Goal: Task Accomplishment & Management: Use online tool/utility

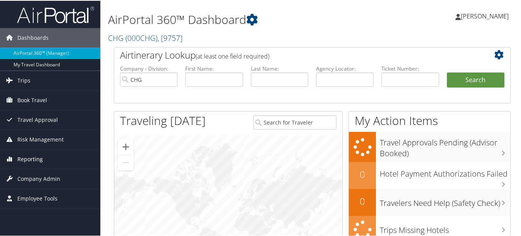
click at [25, 162] on span "Reporting" at bounding box center [29, 158] width 25 height 19
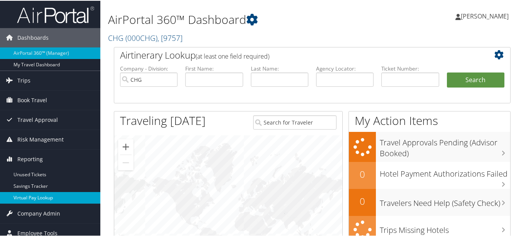
click at [48, 193] on link "Virtual Pay Lookup" at bounding box center [50, 197] width 100 height 12
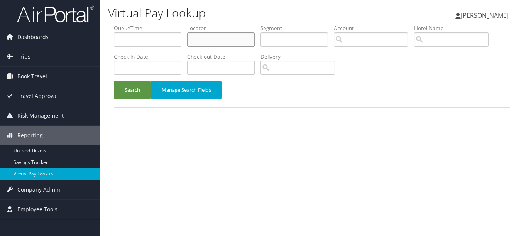
click at [209, 34] on input "text" at bounding box center [221, 39] width 68 height 14
paste input "NHMXVH"
click at [114, 81] on button "Search" at bounding box center [132, 90] width 37 height 18
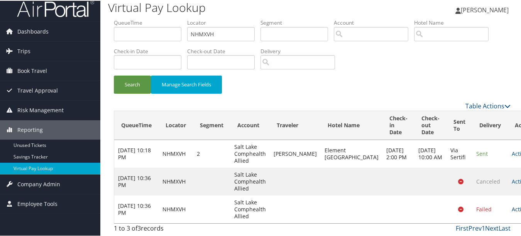
click at [512, 207] on link "Actions" at bounding box center [524, 208] width 24 height 7
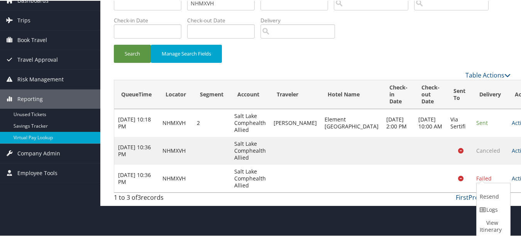
click at [491, 207] on link "Logs" at bounding box center [492, 209] width 32 height 13
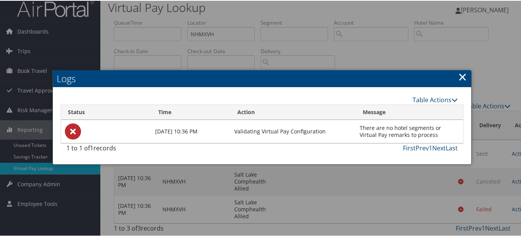
click at [445, 78] on h2 "Logs" at bounding box center [262, 77] width 418 height 17
click at [458, 79] on link "×" at bounding box center [462, 75] width 9 height 15
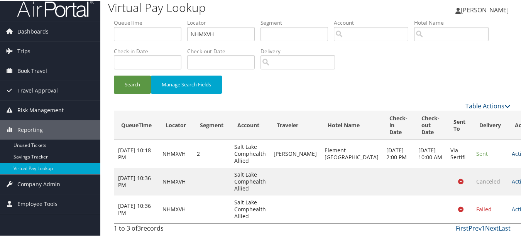
click at [512, 150] on link "Actions" at bounding box center [524, 152] width 24 height 7
click at [496, 179] on link "Logs" at bounding box center [492, 184] width 32 height 13
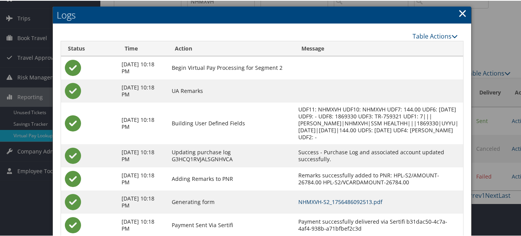
scroll to position [0, 0]
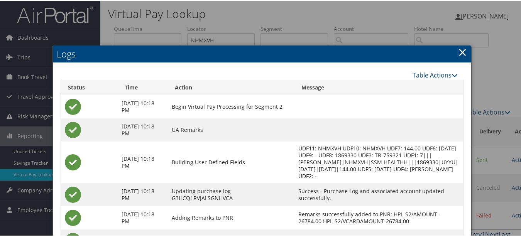
click at [459, 49] on link "×" at bounding box center [462, 51] width 9 height 15
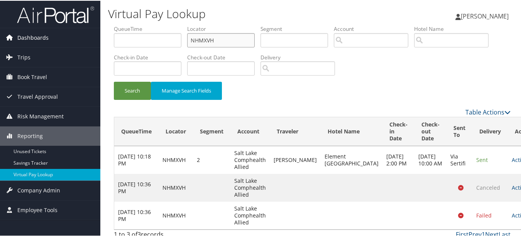
drag, startPoint x: 242, startPoint y: 42, endPoint x: 97, endPoint y: 42, distance: 144.7
click at [98, 42] on div "Dashboards AirPortal 360™ (Manager) My Travel Dashboard Trips Airtinerary® Look…" at bounding box center [262, 121] width 524 height 242
paste input "OAULXR"
click at [114, 81] on button "Search" at bounding box center [132, 90] width 37 height 18
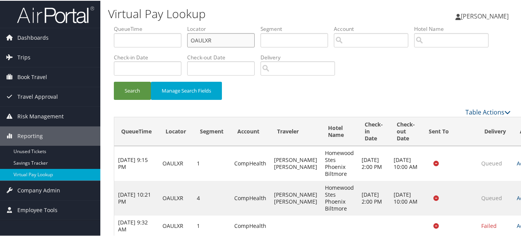
scroll to position [83, 0]
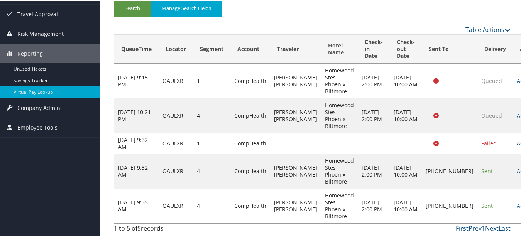
click at [513, 201] on td "Actions Resend Logs Delivery Information View Itinerary" at bounding box center [530, 205] width 34 height 35
click at [517, 206] on link "Actions" at bounding box center [529, 204] width 24 height 7
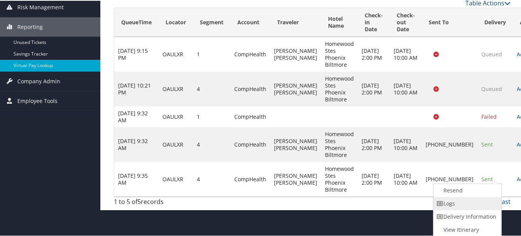
click at [486, 207] on link "Logs" at bounding box center [466, 202] width 66 height 13
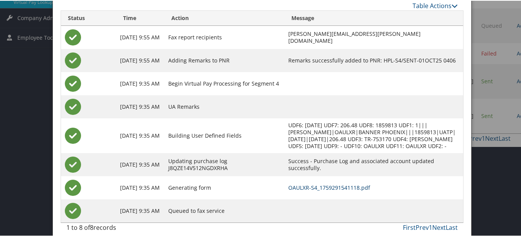
scroll to position [32, 0]
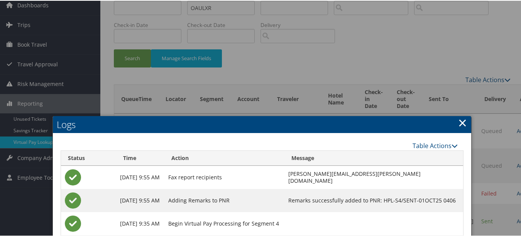
click at [466, 120] on h2 "Logs" at bounding box center [262, 123] width 418 height 17
click at [463, 121] on link "×" at bounding box center [462, 121] width 9 height 15
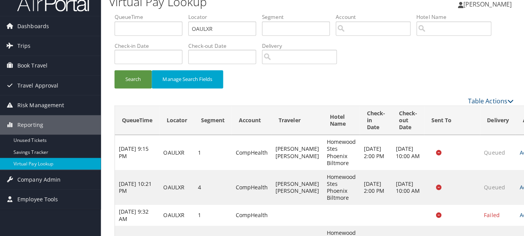
scroll to position [0, 0]
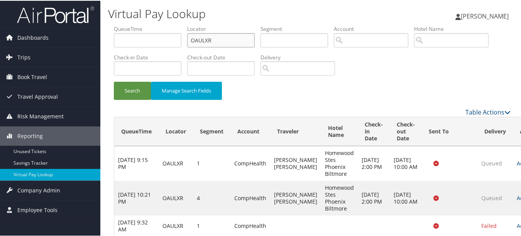
drag, startPoint x: 226, startPoint y: 41, endPoint x: 132, endPoint y: 41, distance: 94.9
click at [141, 24] on ul "QueueTime Locator OAULXR Segment Account Traveler Hotel Name Check-in Date Chec…" at bounding box center [312, 24] width 397 height 0
paste input "AHYYUT"
click at [114, 81] on button "Search" at bounding box center [132, 90] width 37 height 18
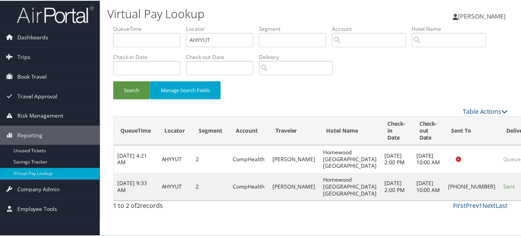
scroll to position [19, 0]
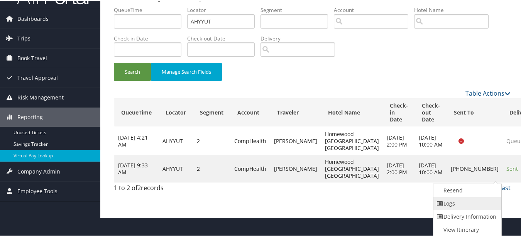
click at [479, 200] on link "Logs" at bounding box center [466, 202] width 66 height 13
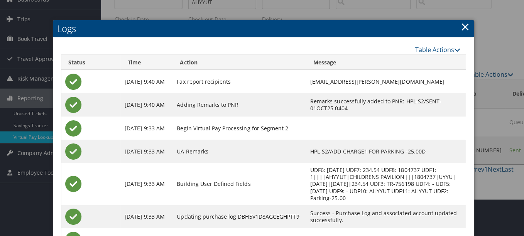
scroll to position [0, 0]
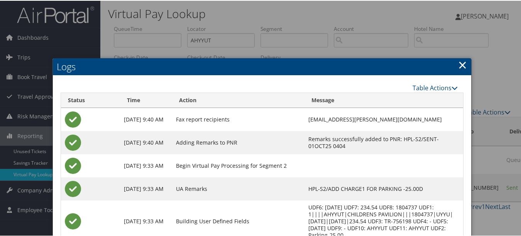
click at [459, 61] on link "×" at bounding box center [462, 63] width 9 height 15
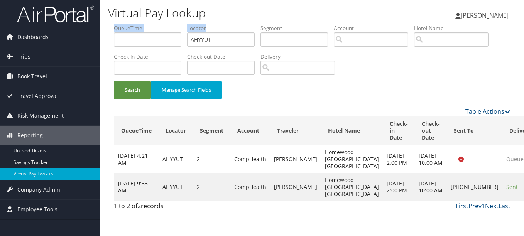
drag, startPoint x: 257, startPoint y: 41, endPoint x: 131, endPoint y: 36, distance: 125.4
click at [131, 24] on ul "QueueTime Locator AHYYUT Segment Account Traveler Hotel Name Check-in Date Chec…" at bounding box center [312, 24] width 397 height 0
click at [236, 43] on input "AHYYUT" at bounding box center [221, 39] width 68 height 14
drag, startPoint x: 230, startPoint y: 38, endPoint x: 158, endPoint y: 39, distance: 72.5
click at [158, 24] on ul "QueueTime Locator AHYYUT Segment Account Traveler Hotel Name Check-in Date Chec…" at bounding box center [312, 24] width 397 height 0
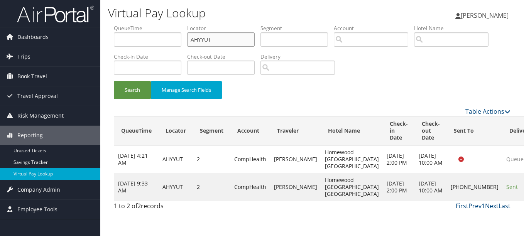
paste input "JUTMXV"
click at [114, 81] on button "Search" at bounding box center [132, 90] width 37 height 18
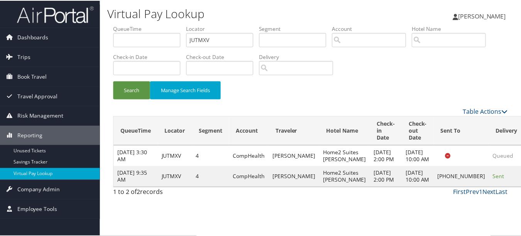
scroll to position [12, 0]
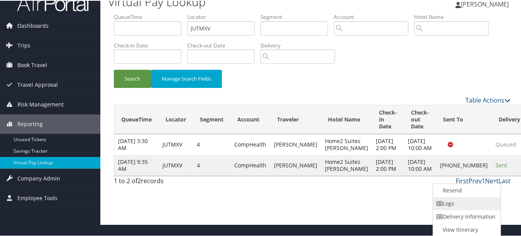
click at [466, 198] on link "Logs" at bounding box center [466, 202] width 66 height 13
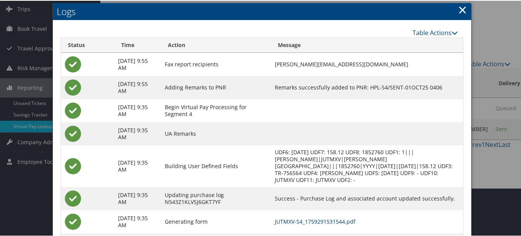
scroll to position [0, 0]
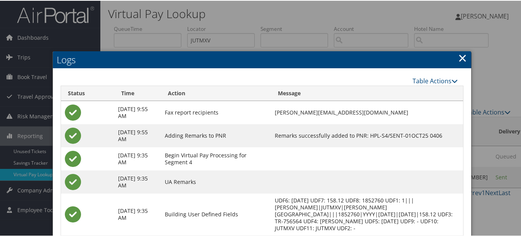
click at [459, 58] on link "×" at bounding box center [462, 56] width 9 height 15
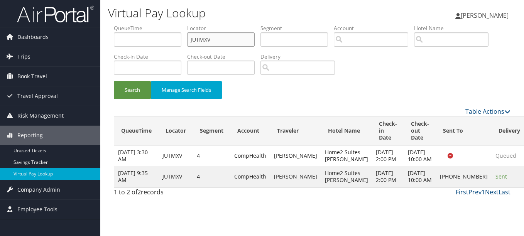
drag, startPoint x: 257, startPoint y: 37, endPoint x: 155, endPoint y: 41, distance: 101.5
click at [154, 24] on ul "QueueTime Locator JUTMXV Segment Account Traveler Hotel Name Check-in Date Chec…" at bounding box center [312, 24] width 397 height 0
paste input "MNSWPF"
click at [114, 81] on button "Search" at bounding box center [132, 90] width 37 height 18
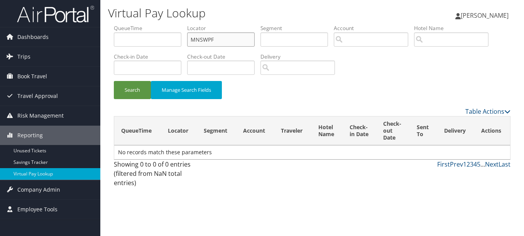
click at [114, 81] on button "Search" at bounding box center [132, 90] width 37 height 18
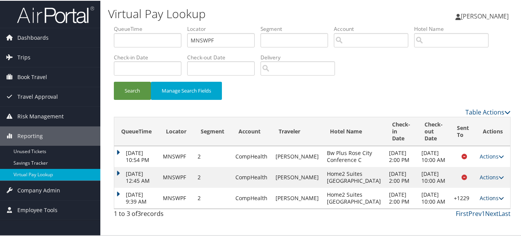
click at [480, 201] on link "Actions" at bounding box center [492, 197] width 24 height 7
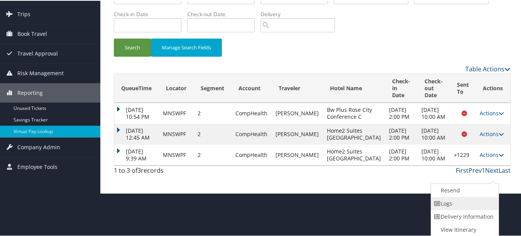
click at [478, 208] on link "Logs" at bounding box center [464, 202] width 66 height 13
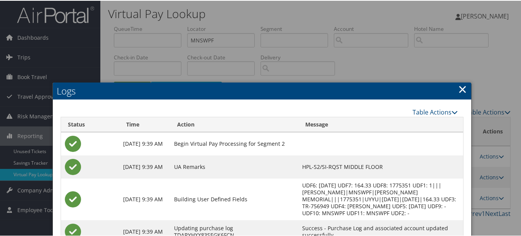
click at [459, 89] on link "×" at bounding box center [462, 88] width 9 height 15
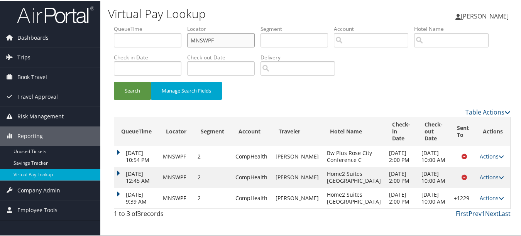
drag, startPoint x: 241, startPoint y: 40, endPoint x: 135, endPoint y: 39, distance: 105.7
click at [136, 24] on ul "QueueTime Locator MNSWPF Segment Account Traveler Hotel Name Check-in Date Chec…" at bounding box center [312, 24] width 397 height 0
paste input "YDLBSX"
click at [114, 81] on button "Search" at bounding box center [132, 90] width 37 height 18
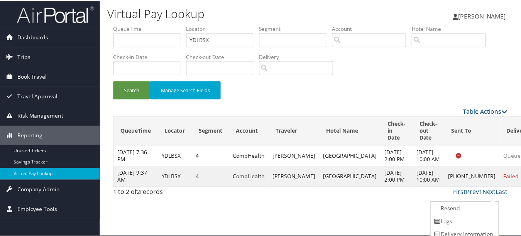
scroll to position [19, 0]
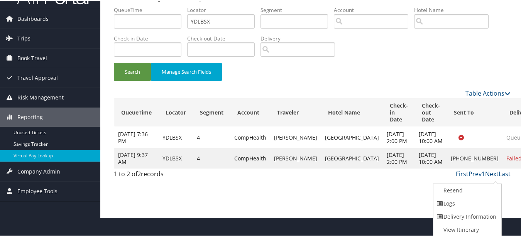
click at [476, 198] on link "Logs" at bounding box center [466, 202] width 66 height 13
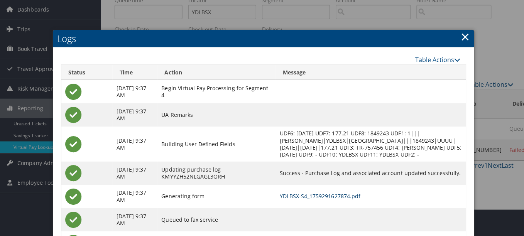
scroll to position [0, 0]
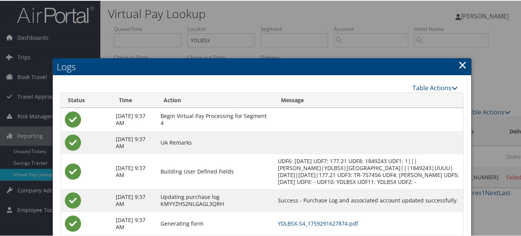
click at [463, 64] on link "×" at bounding box center [462, 63] width 9 height 15
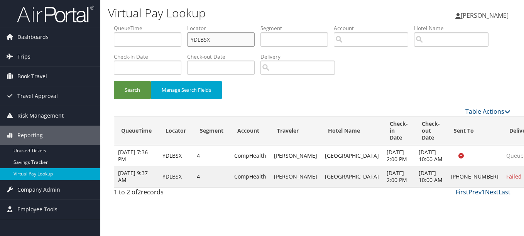
paste input "JFYICY"
drag, startPoint x: 240, startPoint y: 35, endPoint x: 136, endPoint y: 37, distance: 103.8
click at [136, 24] on ul "QueueTime Locator JFYICY Segment Account Traveler Hotel Name Check-in Date Chec…" at bounding box center [312, 24] width 397 height 0
click at [114, 81] on button "Search" at bounding box center [132, 90] width 37 height 18
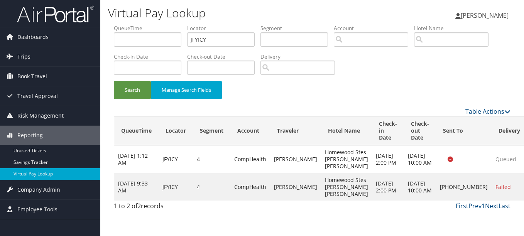
drag, startPoint x: 485, startPoint y: 191, endPoint x: 486, endPoint y: 198, distance: 6.7
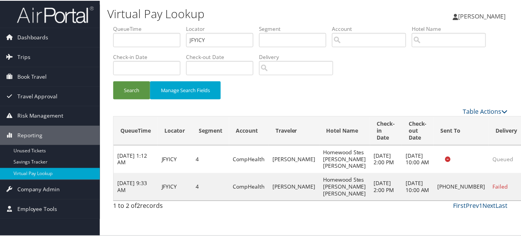
scroll to position [19, 0]
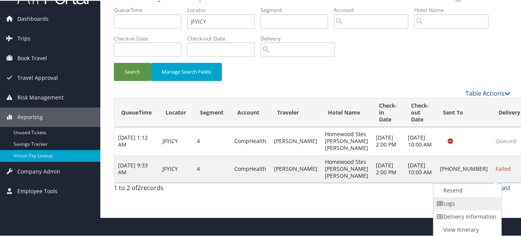
click at [485, 201] on link "Logs" at bounding box center [466, 202] width 66 height 13
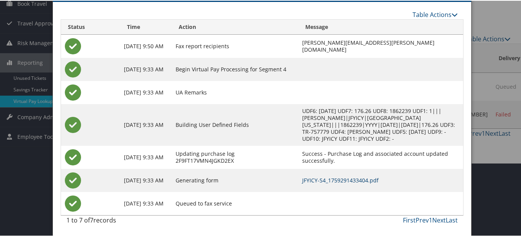
scroll to position [0, 0]
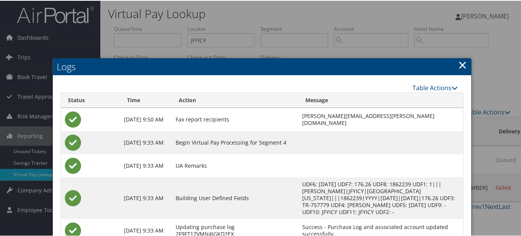
click at [459, 62] on link "×" at bounding box center [462, 63] width 9 height 15
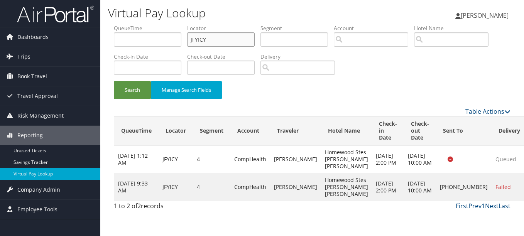
drag, startPoint x: 246, startPoint y: 39, endPoint x: 101, endPoint y: 39, distance: 145.1
click at [101, 39] on div "Virtual Pay Lookup Luke Perry Luke Perry My Settings Travel Agency Contacts Vie…" at bounding box center [312, 118] width 424 height 236
paste input "YWYNKA"
click at [114, 81] on button "Search" at bounding box center [132, 90] width 37 height 18
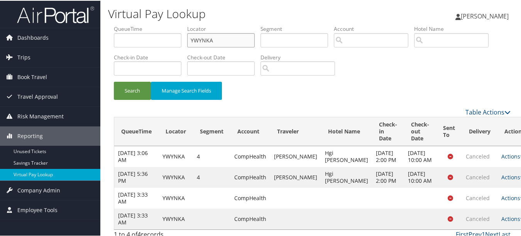
drag, startPoint x: 231, startPoint y: 41, endPoint x: 184, endPoint y: 38, distance: 47.1
click at [184, 24] on ul "QueueTime Locator YWYNKA Segment Account Traveler Hotel Name Check-in Date Chec…" at bounding box center [312, 24] width 397 height 0
paste input "WBPHAQ"
type input "WBPHAQ"
click at [114, 81] on button "Search" at bounding box center [132, 90] width 37 height 18
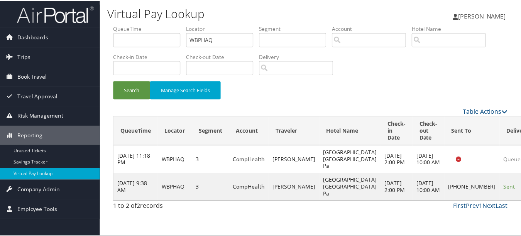
scroll to position [19, 0]
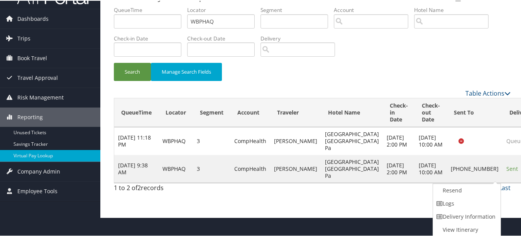
drag, startPoint x: 479, startPoint y: 208, endPoint x: 461, endPoint y: 207, distance: 17.4
click at [478, 208] on link "Logs" at bounding box center [466, 202] width 66 height 13
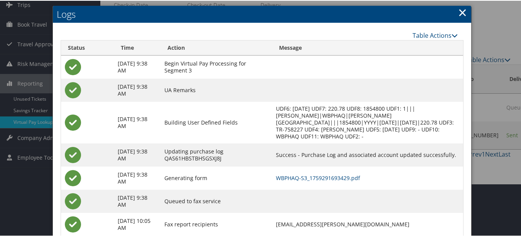
scroll to position [96, 0]
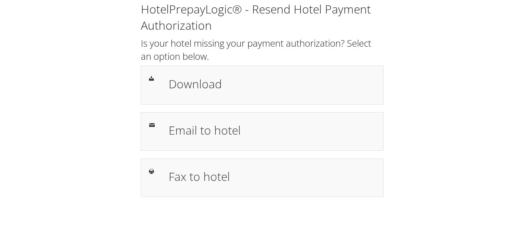
drag, startPoint x: 0, startPoint y: 0, endPoint x: 412, endPoint y: 134, distance: 433.7
click at [412, 134] on div "HotelPrepayLogic® - Resend Hotel Payment Authorization Is your hotel missing yo…" at bounding box center [262, 102] width 508 height 205
click at [429, 37] on div "HotelPrepayLogic® - Resend Hotel Payment Authorization Is your hotel missing yo…" at bounding box center [262, 102] width 508 height 205
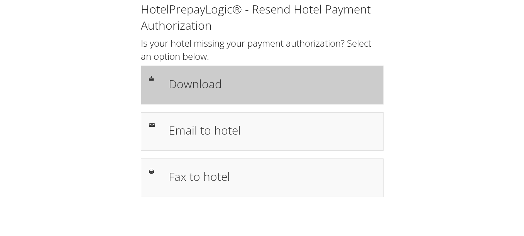
click at [189, 78] on h1 "Download" at bounding box center [272, 83] width 207 height 17
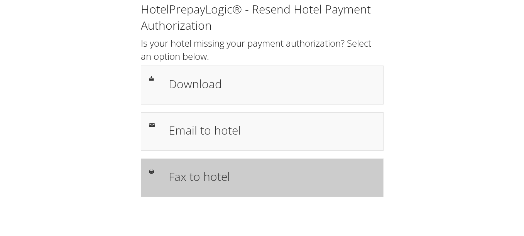
click at [223, 170] on h1 "Fax to hotel" at bounding box center [272, 176] width 207 height 17
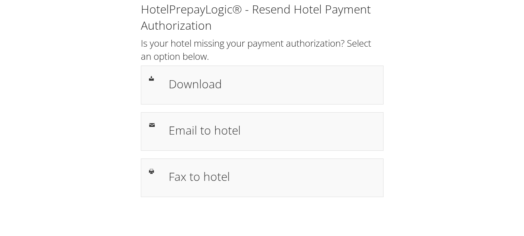
click at [411, 95] on div "HotelPrepayLogic® - Resend Hotel Payment Authorization Is your hotel missing yo…" at bounding box center [262, 102] width 508 height 205
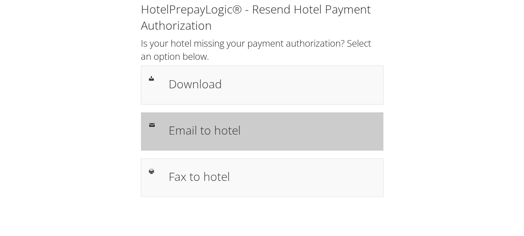
click at [243, 147] on div "Email to hotel" at bounding box center [262, 131] width 243 height 39
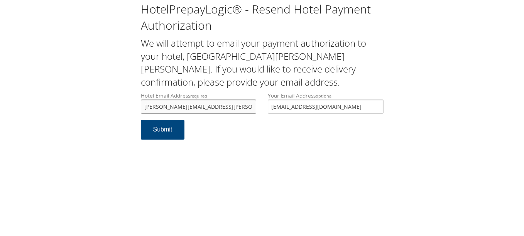
type input "allen.boykin@hilton.com"
drag, startPoint x: 346, startPoint y: 107, endPoint x: 228, endPoint y: 110, distance: 118.5
click at [228, 110] on div "Hotel Email Address required allen.boykin@hilton.com Hotel email address is req…" at bounding box center [262, 106] width 254 height 28
click at [154, 133] on button "Submit" at bounding box center [163, 130] width 44 height 20
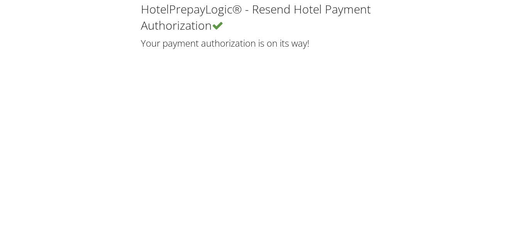
click at [238, 127] on div "HotelPrepayLogic® - Resend Hotel Payment Authorization Your payment authorizati…" at bounding box center [262, 118] width 524 height 236
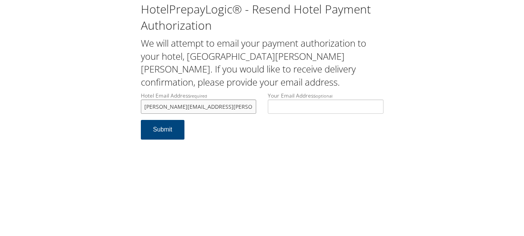
click at [216, 105] on input "[PERSON_NAME][EMAIL_ADDRESS][PERSON_NAME][PERSON_NAME][DOMAIN_NAME]" at bounding box center [199, 107] width 116 height 14
click at [216, 105] on input "allen.boykin@hilton.com" at bounding box center [199, 107] width 116 height 14
click at [257, 57] on h2 "We will attempt to email your payment authorization to your hotel, Homewood Ste…" at bounding box center [262, 63] width 243 height 52
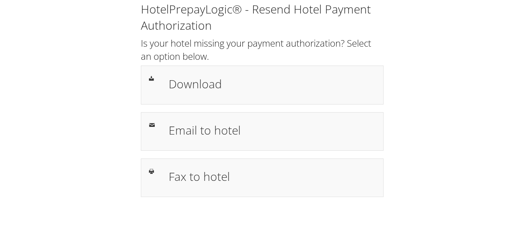
click at [209, 92] on h1 "Download" at bounding box center [272, 83] width 207 height 17
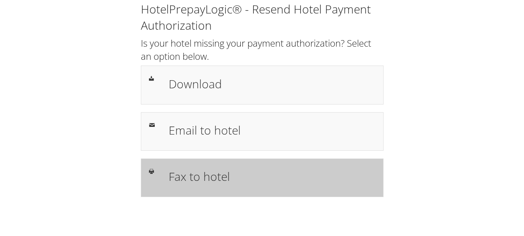
click at [240, 171] on h1 "Fax to hotel" at bounding box center [272, 176] width 207 height 17
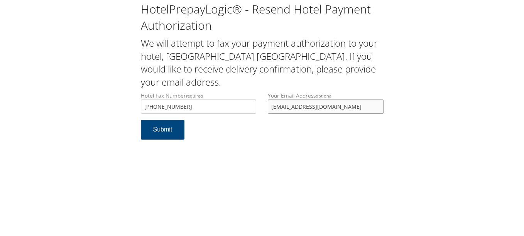
drag, startPoint x: 0, startPoint y: 0, endPoint x: 268, endPoint y: 93, distance: 283.8
click at [268, 100] on input "bipinmiami@gmail.com" at bounding box center [326, 107] width 116 height 14
click at [141, 120] on button "Submit" at bounding box center [163, 130] width 44 height 20
click at [301, 174] on div "HotelPrepayLogic® - Resend Hotel Payment Authorization We will attempt to fax y…" at bounding box center [262, 118] width 524 height 236
drag, startPoint x: 83, startPoint y: 87, endPoint x: 79, endPoint y: 87, distance: 4.2
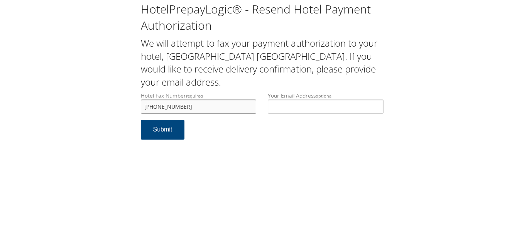
click at [79, 87] on div "HotelPrepayLogic® - Resend Hotel Payment Authorization We will attempt to fax y…" at bounding box center [262, 73] width 508 height 147
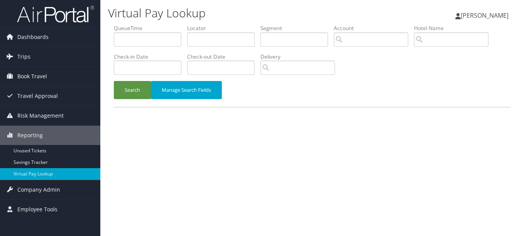
click at [214, 46] on input "text" at bounding box center [221, 39] width 68 height 14
click at [114, 81] on button "Search" at bounding box center [132, 90] width 37 height 18
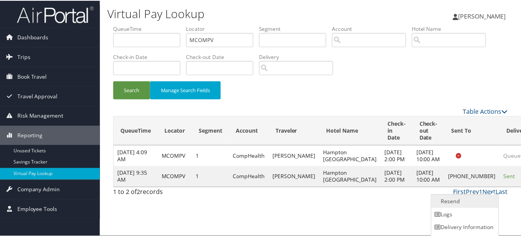
scroll to position [12, 0]
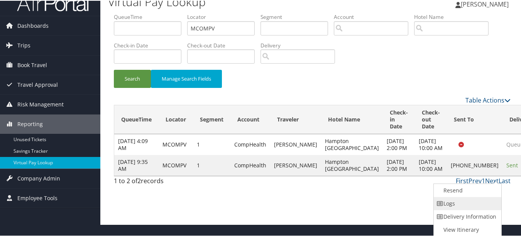
click at [469, 201] on link "Logs" at bounding box center [467, 202] width 66 height 13
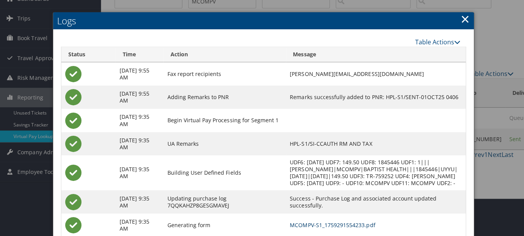
scroll to position [0, 0]
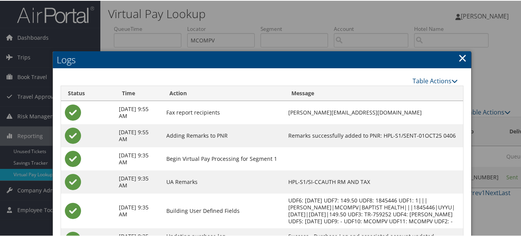
click at [455, 56] on h2 "Logs" at bounding box center [262, 59] width 418 height 17
click at [458, 56] on link "×" at bounding box center [462, 56] width 9 height 15
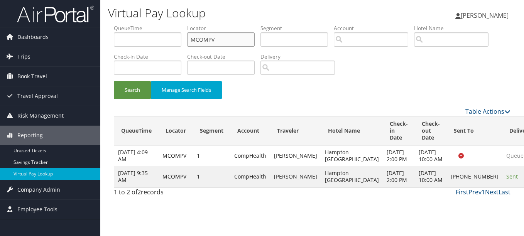
drag, startPoint x: 220, startPoint y: 41, endPoint x: 137, endPoint y: 37, distance: 83.4
click at [137, 24] on ul "QueueTime Locator MCOMPV Segment Account Traveler Hotel Name Check-in Date Chec…" at bounding box center [312, 24] width 397 height 0
paste input "NGSHGS"
click at [114, 81] on button "Search" at bounding box center [132, 90] width 37 height 18
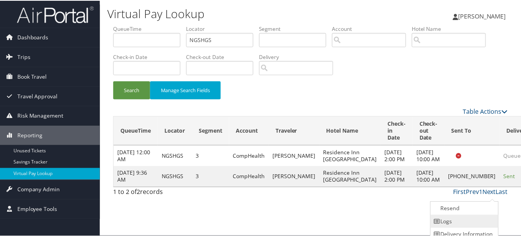
scroll to position [19, 0]
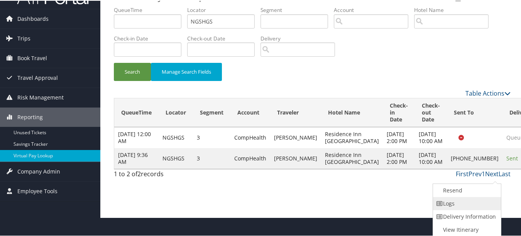
click at [483, 201] on link "Logs" at bounding box center [466, 202] width 66 height 13
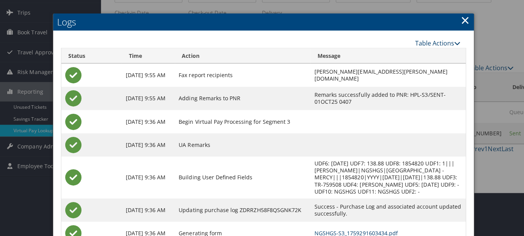
scroll to position [0, 0]
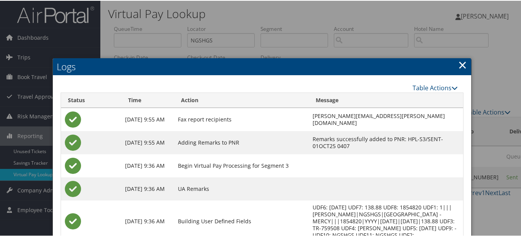
click at [463, 64] on link "×" at bounding box center [462, 63] width 9 height 15
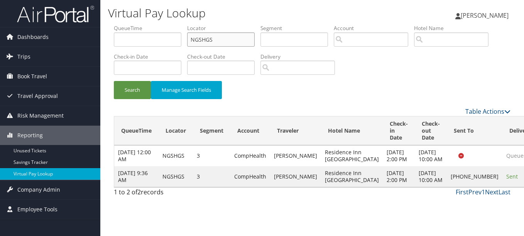
drag, startPoint x: 197, startPoint y: 40, endPoint x: 133, endPoint y: 39, distance: 63.7
click at [134, 24] on ul "QueueTime Locator NGSHGS Segment Account Traveler Hotel Name Check-in Date Chec…" at bounding box center [312, 24] width 397 height 0
paste input "KDXDEK"
click at [114, 81] on button "Search" at bounding box center [132, 90] width 37 height 18
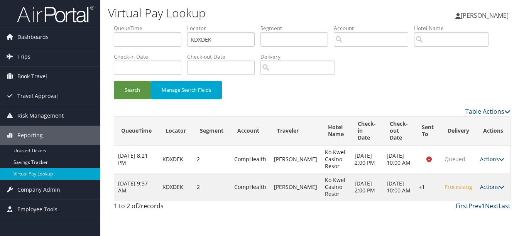
click at [492, 189] on link "Actions" at bounding box center [492, 186] width 24 height 7
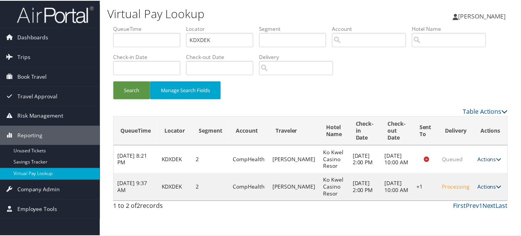
scroll to position [8, 0]
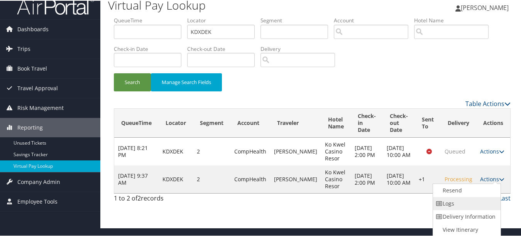
click at [467, 201] on link "Logs" at bounding box center [466, 202] width 66 height 13
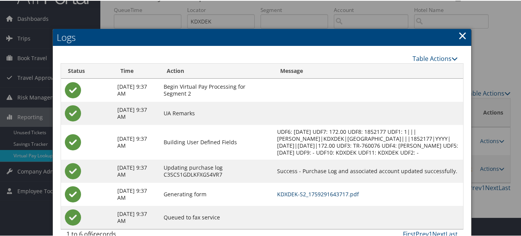
scroll to position [0, 0]
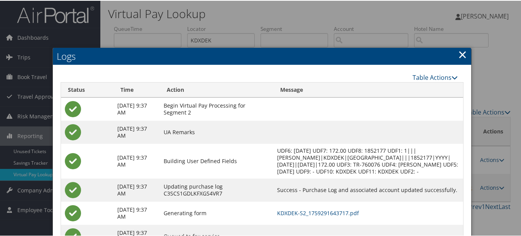
click at [464, 55] on link "×" at bounding box center [462, 53] width 9 height 15
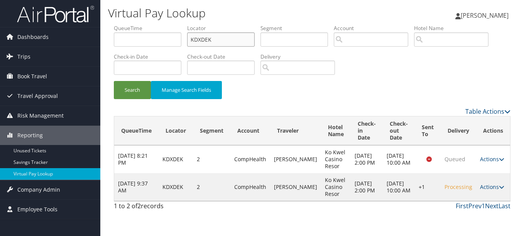
drag, startPoint x: 223, startPoint y: 42, endPoint x: 131, endPoint y: 35, distance: 92.4
click at [131, 24] on ul "QueueTime Locator KDXDEK Segment Account Traveler Hotel Name Check-in Date Chec…" at bounding box center [312, 24] width 397 height 0
paste input "MKWUL"
click at [114, 81] on button "Search" at bounding box center [132, 90] width 37 height 18
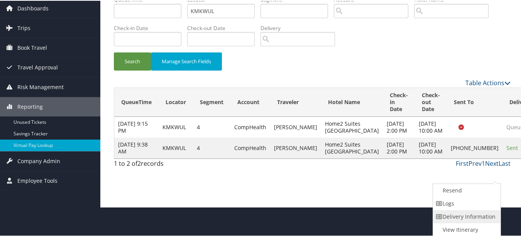
click at [454, 210] on link "Delivery Information" at bounding box center [466, 215] width 66 height 13
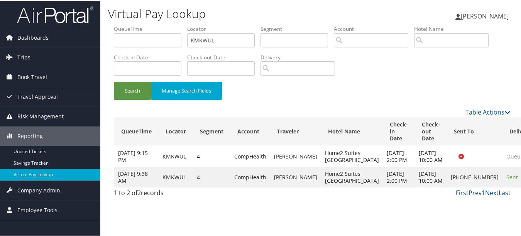
scroll to position [6, 0]
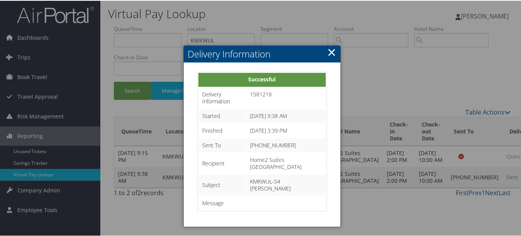
click at [334, 45] on h2 "Delivery Information" at bounding box center [262, 53] width 156 height 17
click at [331, 45] on link "×" at bounding box center [331, 51] width 9 height 15
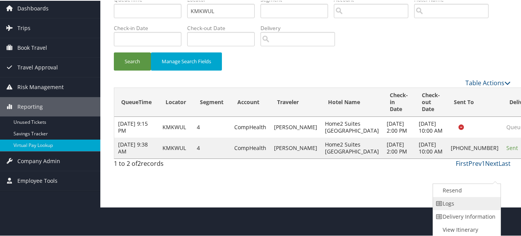
click at [472, 204] on link "Logs" at bounding box center [466, 202] width 66 height 13
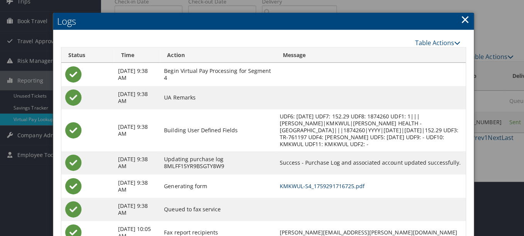
scroll to position [0, 0]
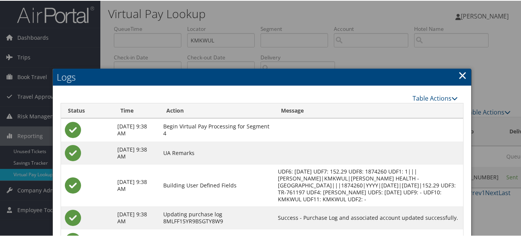
click at [462, 78] on link "×" at bounding box center [462, 74] width 9 height 15
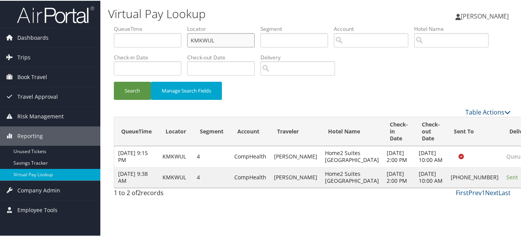
drag, startPoint x: 248, startPoint y: 42, endPoint x: 107, endPoint y: 41, distance: 141.2
click at [107, 41] on div "Virtual Pay Lookup Luke Perry Luke Perry My Settings Travel Agency Contacts Vie…" at bounding box center [312, 118] width 424 height 236
paste input "GWWVQK"
click at [114, 81] on button "Search" at bounding box center [132, 90] width 37 height 18
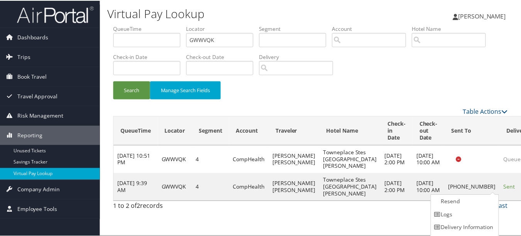
scroll to position [12, 0]
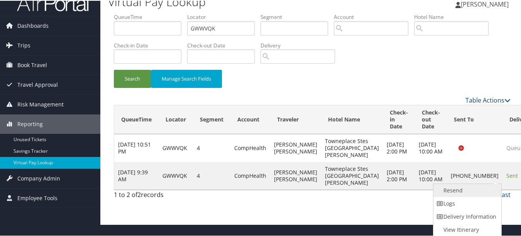
click at [486, 194] on link "Resend" at bounding box center [466, 189] width 66 height 13
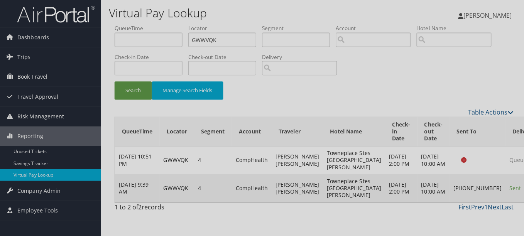
scroll to position [0, 0]
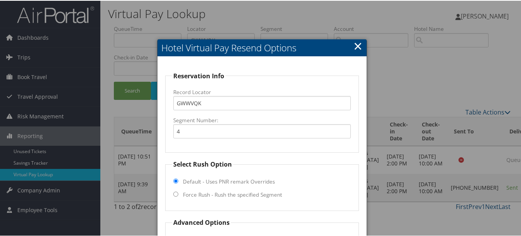
click at [353, 44] on link "×" at bounding box center [357, 44] width 9 height 15
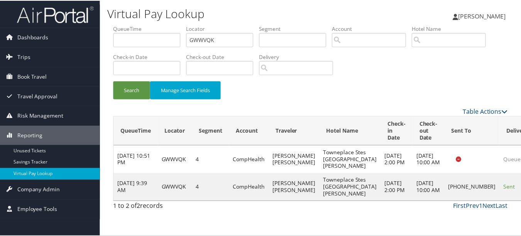
scroll to position [12, 0]
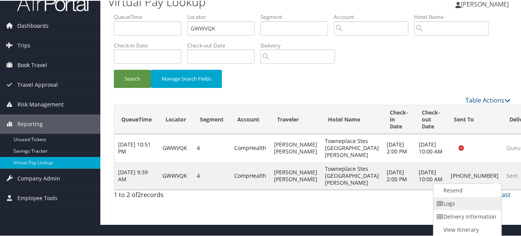
click at [469, 205] on link "Logs" at bounding box center [466, 202] width 66 height 13
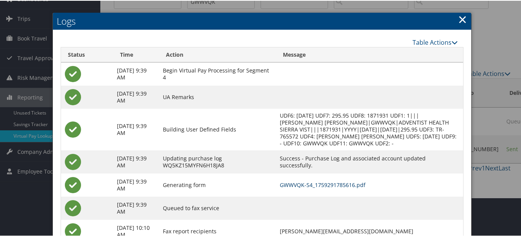
scroll to position [0, 0]
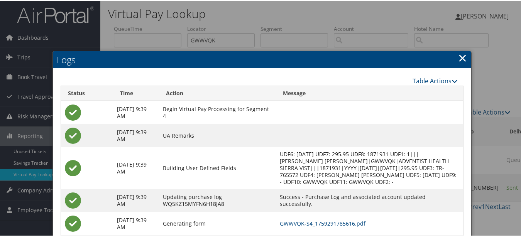
click at [462, 61] on link "×" at bounding box center [462, 56] width 9 height 15
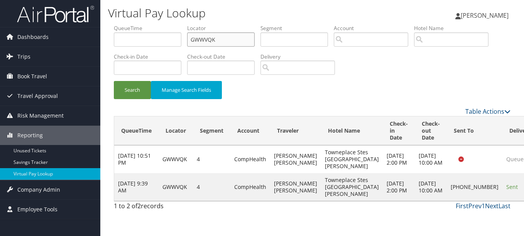
drag, startPoint x: 223, startPoint y: 41, endPoint x: 137, endPoint y: 41, distance: 85.6
click at [137, 24] on ul "QueueTime Locator GWWVQK Segment Account Traveler Hotel Name Check-in Date Chec…" at bounding box center [312, 24] width 397 height 0
paste input "NELNYI"
type input "NELNYI"
click at [114, 81] on button "Search" at bounding box center [132, 90] width 37 height 18
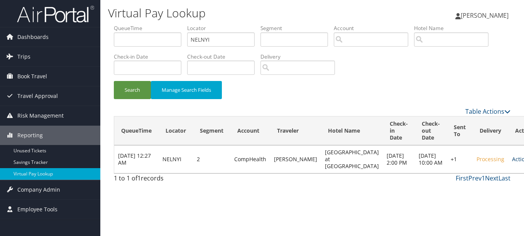
click at [512, 163] on link "Actions" at bounding box center [524, 158] width 24 height 7
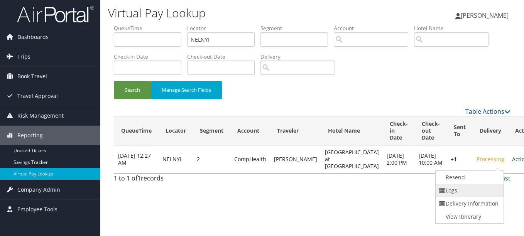
click at [469, 184] on link "Logs" at bounding box center [469, 190] width 66 height 13
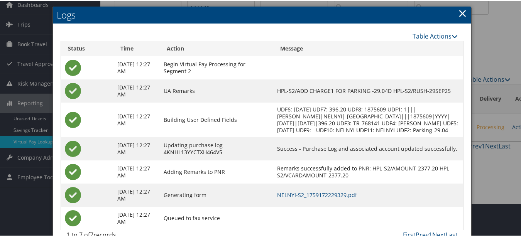
scroll to position [61, 0]
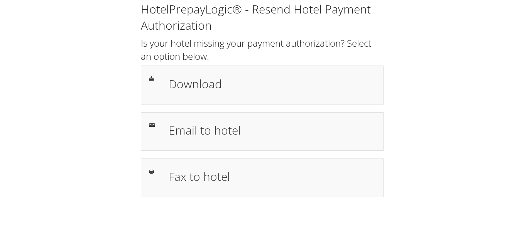
drag, startPoint x: 258, startPoint y: 44, endPoint x: 241, endPoint y: 12, distance: 36.9
click at [258, 45] on h2 "Is your hotel missing your payment authorization? Select an option below." at bounding box center [262, 50] width 243 height 26
click at [397, 132] on div "HotelPrepayLogic® - Resend Hotel Payment Authorization Is your hotel missing yo…" at bounding box center [262, 102] width 508 height 205
click at [385, 43] on div "HotelPrepayLogic® - Resend Hotel Payment Authorization Is your hotel missing yo…" at bounding box center [262, 99] width 254 height 196
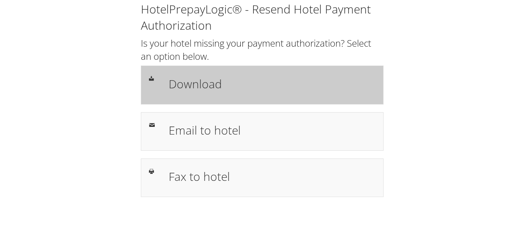
click at [184, 74] on div "Download" at bounding box center [272, 85] width 218 height 22
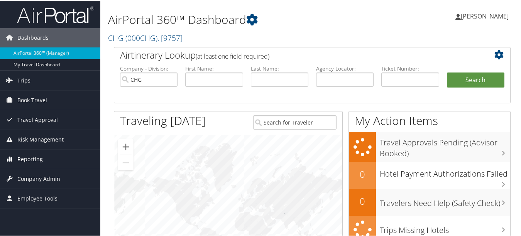
click at [34, 160] on span "Reporting" at bounding box center [29, 158] width 25 height 19
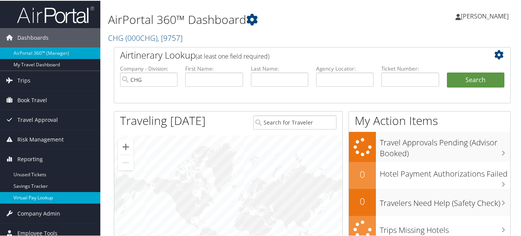
click at [46, 196] on link "Virtual Pay Lookup" at bounding box center [50, 197] width 100 height 12
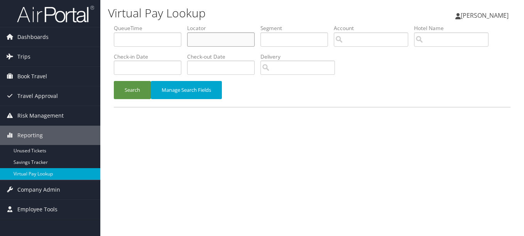
click at [214, 43] on input "text" at bounding box center [221, 39] width 68 height 14
paste input "MYTEJG"
click at [114, 81] on button "Search" at bounding box center [132, 90] width 37 height 18
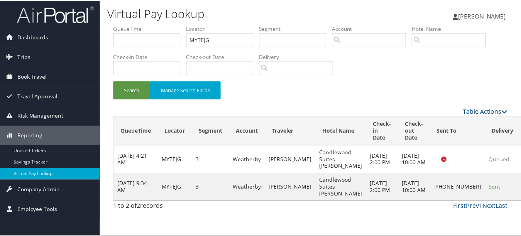
scroll to position [12, 0]
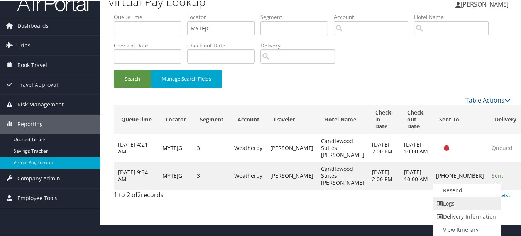
click at [478, 196] on link "Logs" at bounding box center [466, 202] width 66 height 13
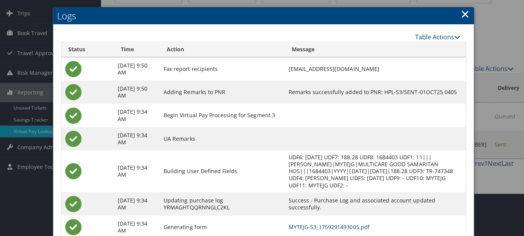
scroll to position [0, 0]
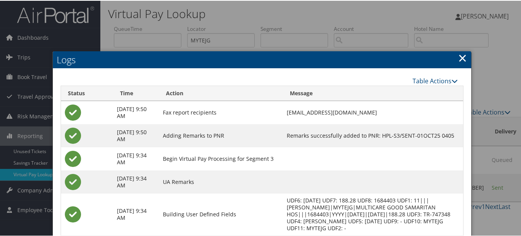
click at [458, 55] on link "×" at bounding box center [462, 56] width 9 height 15
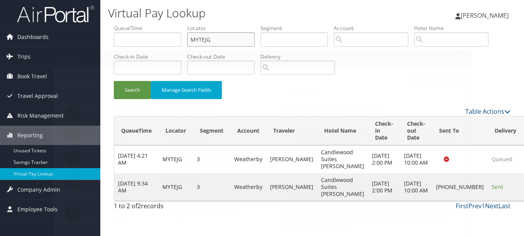
drag, startPoint x: 221, startPoint y: 42, endPoint x: 105, endPoint y: 35, distance: 116.4
click at [106, 35] on div "Virtual Pay Lookup Luke Perry Luke Perry My Settings Travel Agency Contacts Vie…" at bounding box center [312, 118] width 424 height 236
paste input "GWWVQK"
click at [114, 81] on button "Search" at bounding box center [132, 90] width 37 height 18
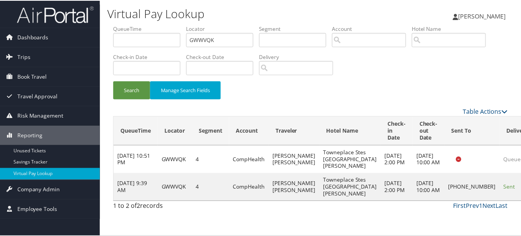
scroll to position [12, 0]
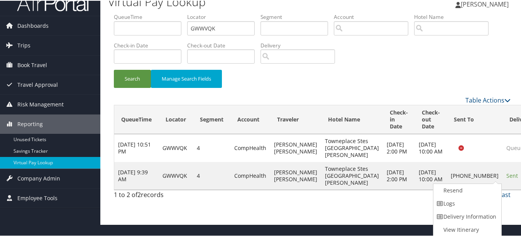
drag, startPoint x: 467, startPoint y: 200, endPoint x: 175, endPoint y: 157, distance: 294.8
click at [466, 200] on link "Logs" at bounding box center [466, 202] width 66 height 13
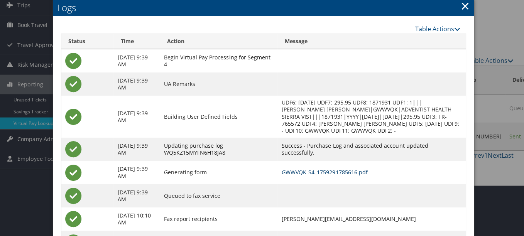
scroll to position [0, 0]
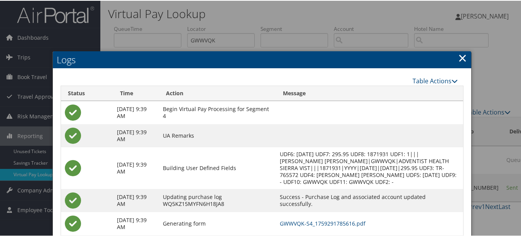
click at [461, 61] on link "×" at bounding box center [462, 56] width 9 height 15
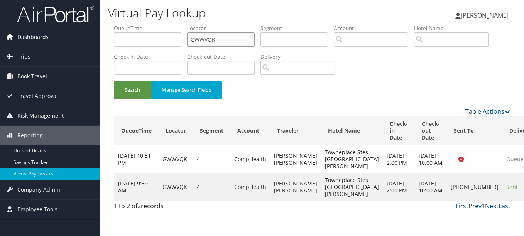
drag, startPoint x: 243, startPoint y: 41, endPoint x: 97, endPoint y: 40, distance: 146.2
click at [99, 40] on div "Dashboards AirPortal 360™ (Manager) My Travel Dashboard Trips Airtinerary® Look…" at bounding box center [262, 118] width 524 height 236
paste input "NCUHTN"
click at [114, 81] on button "Search" at bounding box center [132, 90] width 37 height 18
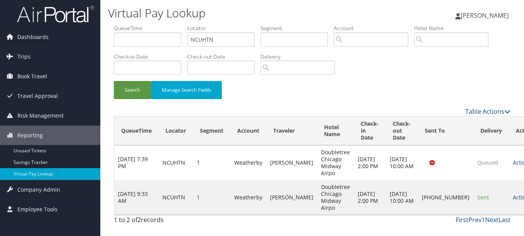
click at [509, 201] on td "Actions Resend Logs Delivery Information View Itinerary" at bounding box center [526, 197] width 34 height 35
click at [513, 200] on link "Actions" at bounding box center [525, 197] width 24 height 7
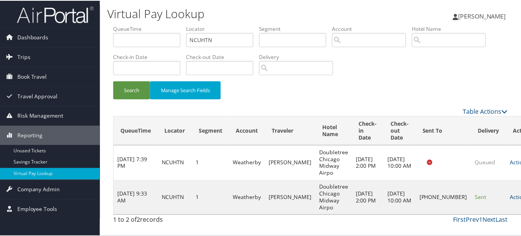
scroll to position [19, 0]
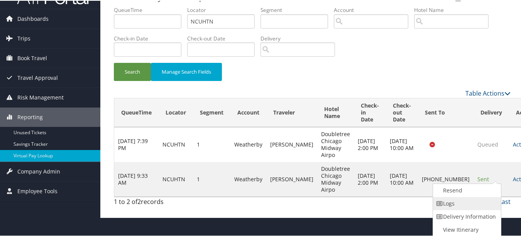
click at [486, 201] on link "Logs" at bounding box center [466, 202] width 66 height 13
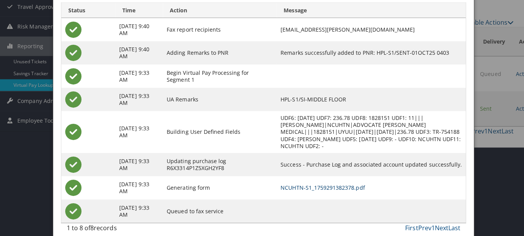
scroll to position [0, 0]
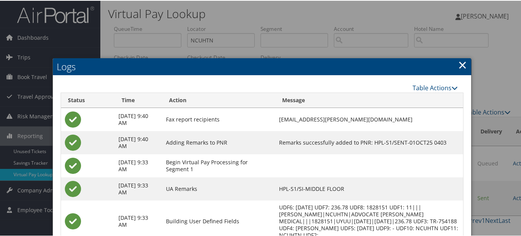
click at [459, 58] on link "×" at bounding box center [462, 63] width 9 height 15
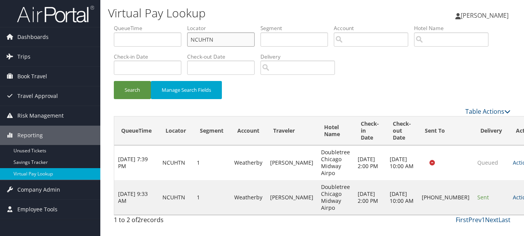
drag, startPoint x: 234, startPoint y: 41, endPoint x: 101, endPoint y: 41, distance: 133.1
click at [101, 41] on div "Virtual Pay Lookup Luke Perry Luke Perry My Settings Travel Agency Contacts Vie…" at bounding box center [312, 118] width 424 height 236
paste input "UASOOX"
click at [114, 81] on button "Search" at bounding box center [132, 90] width 37 height 18
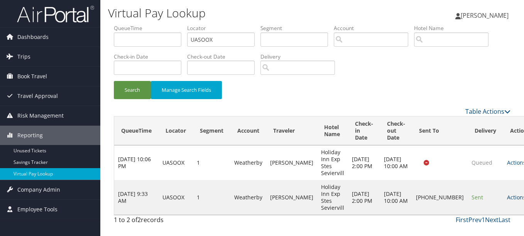
click at [523, 196] on icon at bounding box center [528, 197] width 5 height 5
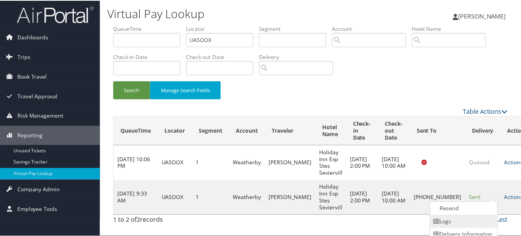
scroll to position [19, 0]
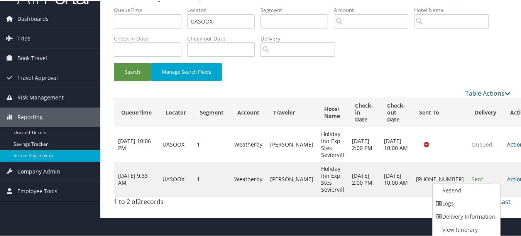
click at [478, 201] on link "Logs" at bounding box center [465, 202] width 66 height 13
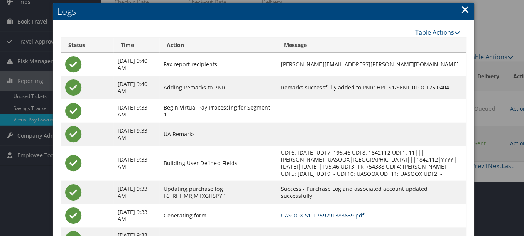
scroll to position [0, 0]
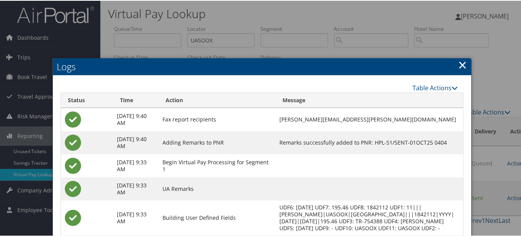
click at [460, 71] on link "×" at bounding box center [462, 63] width 9 height 15
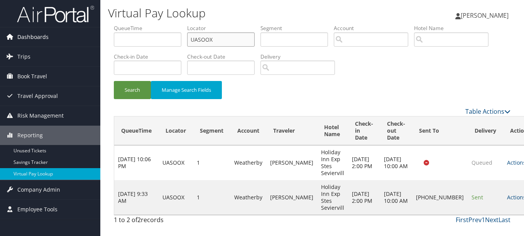
drag, startPoint x: 236, startPoint y: 42, endPoint x: 87, endPoint y: 34, distance: 149.5
click at [87, 34] on div "Dashboards AirPortal 360™ (Manager) My Travel Dashboard Trips Airtinerary® Look…" at bounding box center [262, 118] width 524 height 236
paste input "EUUDDI"
click at [114, 81] on button "Search" at bounding box center [132, 90] width 37 height 18
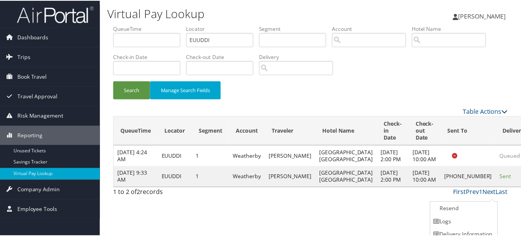
scroll to position [19, 0]
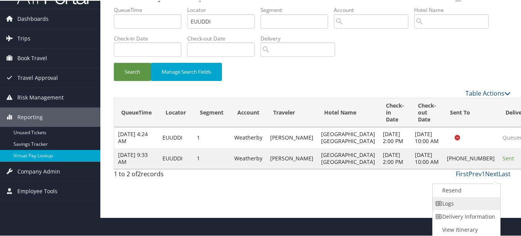
click at [475, 201] on link "Logs" at bounding box center [465, 202] width 66 height 13
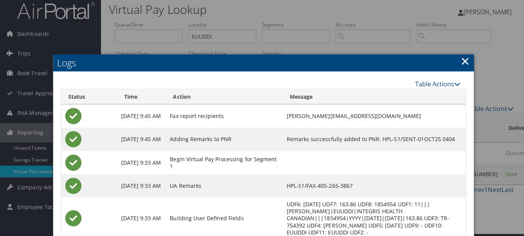
scroll to position [0, 0]
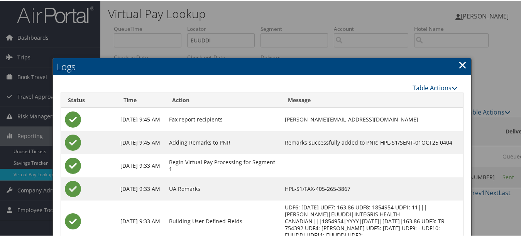
click at [458, 68] on link "×" at bounding box center [462, 63] width 9 height 15
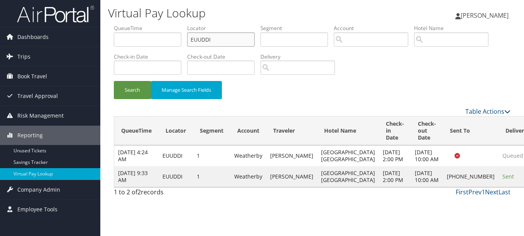
drag, startPoint x: 244, startPoint y: 39, endPoint x: 102, endPoint y: 39, distance: 142.0
click at [102, 39] on div "Virtual Pay Lookup Luke Perry Luke Perry My Settings Travel Agency Contacts Vie…" at bounding box center [312, 118] width 424 height 236
paste input "EYKIMK"
click at [114, 81] on button "Search" at bounding box center [132, 90] width 37 height 18
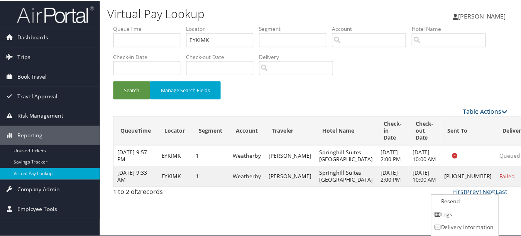
scroll to position [12, 0]
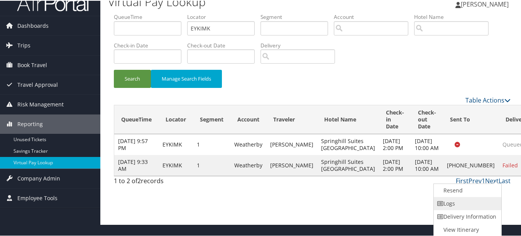
click at [469, 201] on link "Logs" at bounding box center [467, 202] width 66 height 13
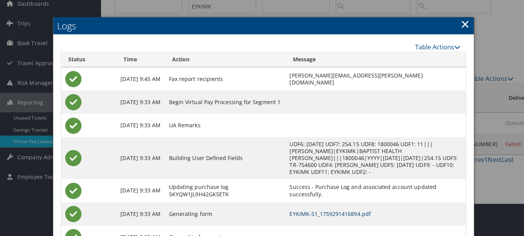
scroll to position [0, 0]
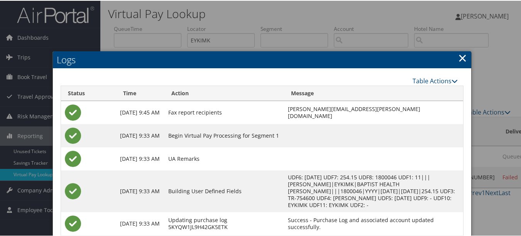
click at [462, 62] on link "×" at bounding box center [462, 56] width 9 height 15
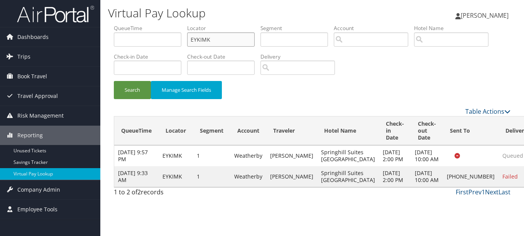
drag, startPoint x: 204, startPoint y: 42, endPoint x: 131, endPoint y: 41, distance: 72.5
click at [131, 24] on ul "QueueTime Locator EYKIMK Segment Account Traveler Hotel Name Check-in Date Chec…" at bounding box center [312, 24] width 397 height 0
paste input "FULNBF"
click at [114, 81] on button "Search" at bounding box center [132, 90] width 37 height 18
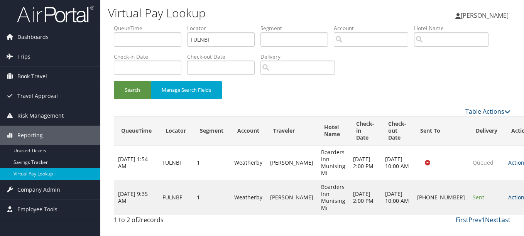
click at [475, 198] on td "Sent" at bounding box center [486, 197] width 35 height 35
click at [504, 193] on td "Actions Resend Logs Delivery Information View Itinerary" at bounding box center [521, 197] width 34 height 35
click at [508, 196] on link "Actions" at bounding box center [520, 197] width 24 height 7
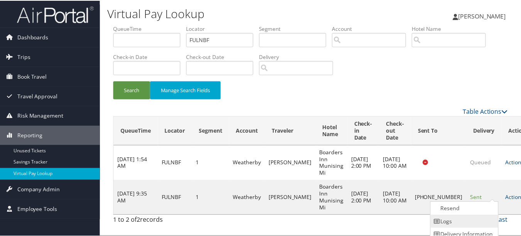
scroll to position [19, 0]
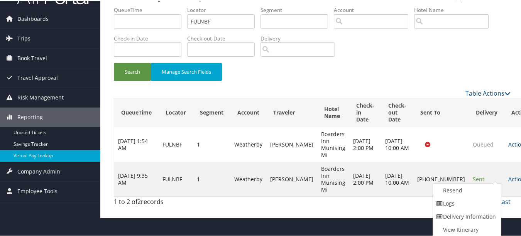
drag, startPoint x: 475, startPoint y: 204, endPoint x: 392, endPoint y: 205, distance: 82.6
click at [474, 204] on link "Logs" at bounding box center [466, 202] width 66 height 13
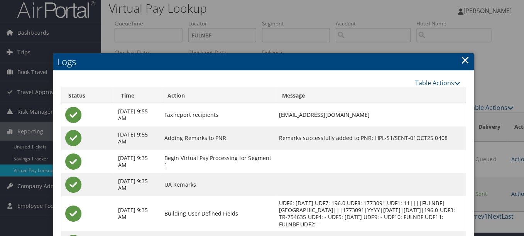
scroll to position [0, 0]
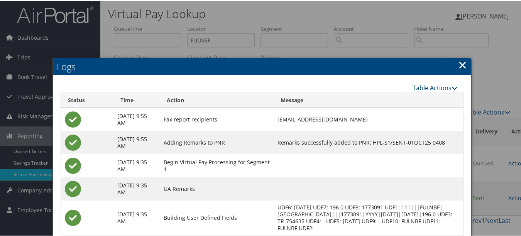
click at [463, 62] on link "×" at bounding box center [462, 63] width 9 height 15
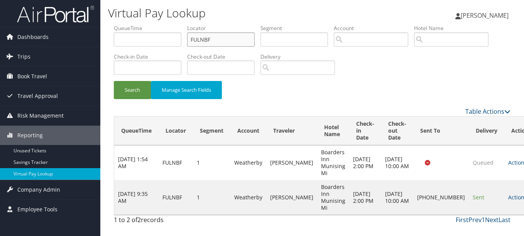
drag, startPoint x: 237, startPoint y: 41, endPoint x: 181, endPoint y: 41, distance: 56.7
click at [181, 24] on ul "QueueTime Locator FULNBF Segment Account Traveler Hotel Name Check-in Date Chec…" at bounding box center [312, 24] width 397 height 0
paste input "KAYBO"
click at [114, 81] on button "Search" at bounding box center [132, 90] width 37 height 18
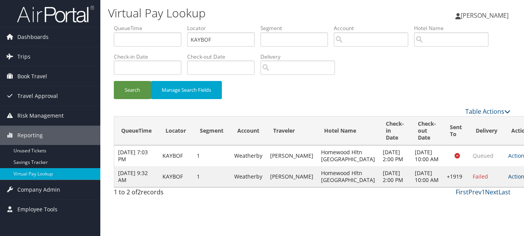
click at [508, 180] on link "Actions" at bounding box center [520, 176] width 24 height 7
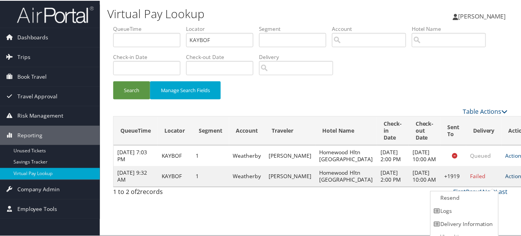
scroll to position [8, 0]
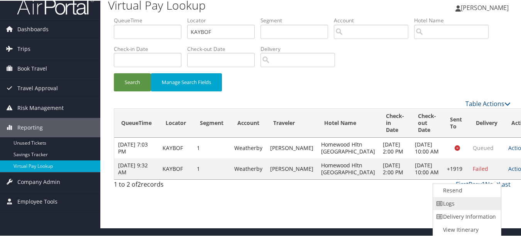
click at [455, 199] on link "Logs" at bounding box center [466, 202] width 66 height 13
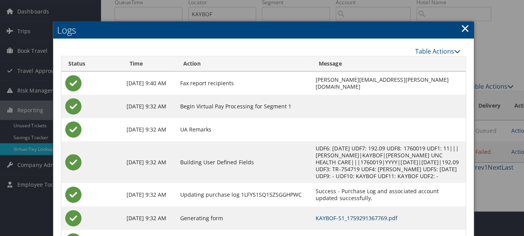
scroll to position [0, 0]
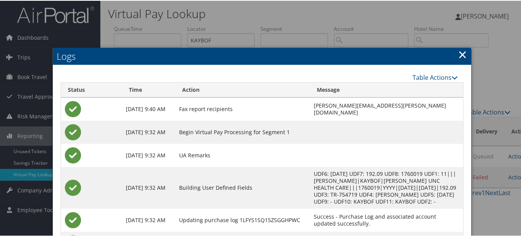
click at [459, 50] on link "×" at bounding box center [462, 53] width 9 height 15
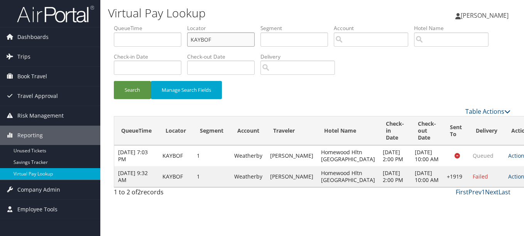
drag, startPoint x: 240, startPoint y: 40, endPoint x: 111, endPoint y: 40, distance: 128.8
click at [114, 40] on form "QueueTime Locator KAYBOF Segment Account Traveler Hotel Name Check-in Date Chec…" at bounding box center [312, 65] width 397 height 83
paste input "UIXWWH"
type input "UIXWWH"
click at [114, 81] on button "Search" at bounding box center [132, 90] width 37 height 18
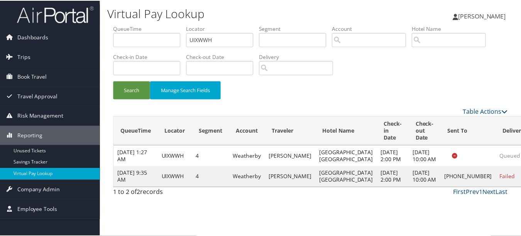
scroll to position [19, 0]
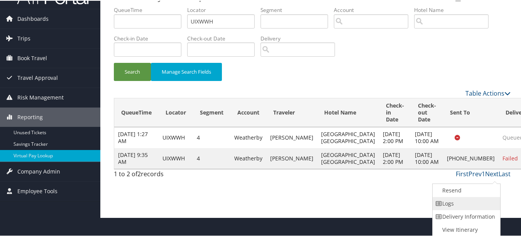
click at [491, 200] on link "Logs" at bounding box center [465, 202] width 66 height 13
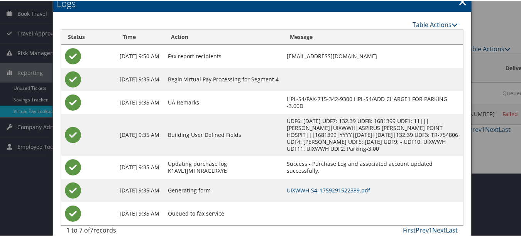
scroll to position [73, 0]
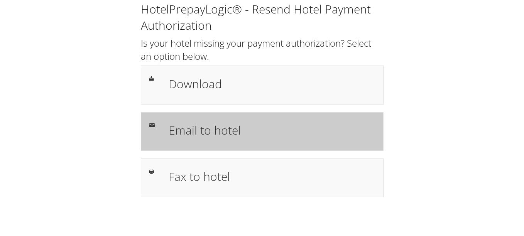
click at [255, 131] on h1 "Email to hotel" at bounding box center [272, 130] width 207 height 17
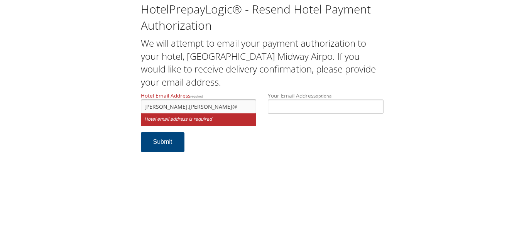
click at [191, 107] on input "[PERSON_NAME].[PERSON_NAME]@" at bounding box center [199, 107] width 116 height 14
type input "[PERSON_NAME][EMAIL_ADDRESS][PERSON_NAME][DOMAIN_NAME]"
click at [291, 184] on div "HotelPrepayLogic® - Resend Hotel Payment Authorization We will attempt to email…" at bounding box center [262, 118] width 524 height 236
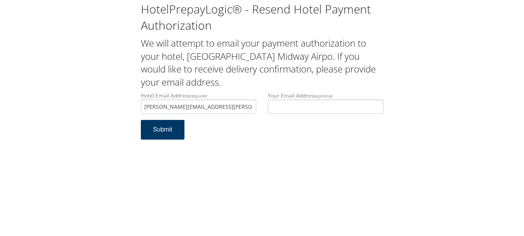
click at [168, 133] on button "Submit" at bounding box center [163, 130] width 44 height 20
click at [241, 108] on input "[PERSON_NAME][EMAIL_ADDRESS][PERSON_NAME][DOMAIN_NAME]" at bounding box center [199, 107] width 116 height 14
click at [262, 136] on form "Hotel Email Address required [PERSON_NAME][EMAIL_ADDRESS][PERSON_NAME][DOMAIN_N…" at bounding box center [262, 120] width 243 height 56
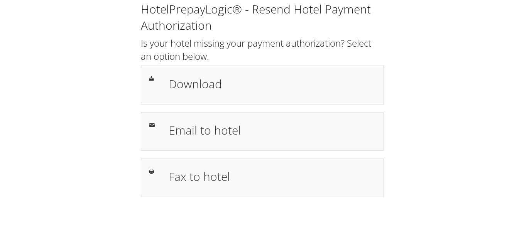
click at [456, 65] on div "HotelPrepayLogic® - Resend Hotel Payment Authorization Is your hotel missing yo…" at bounding box center [262, 102] width 508 height 205
